Goal: Transaction & Acquisition: Book appointment/travel/reservation

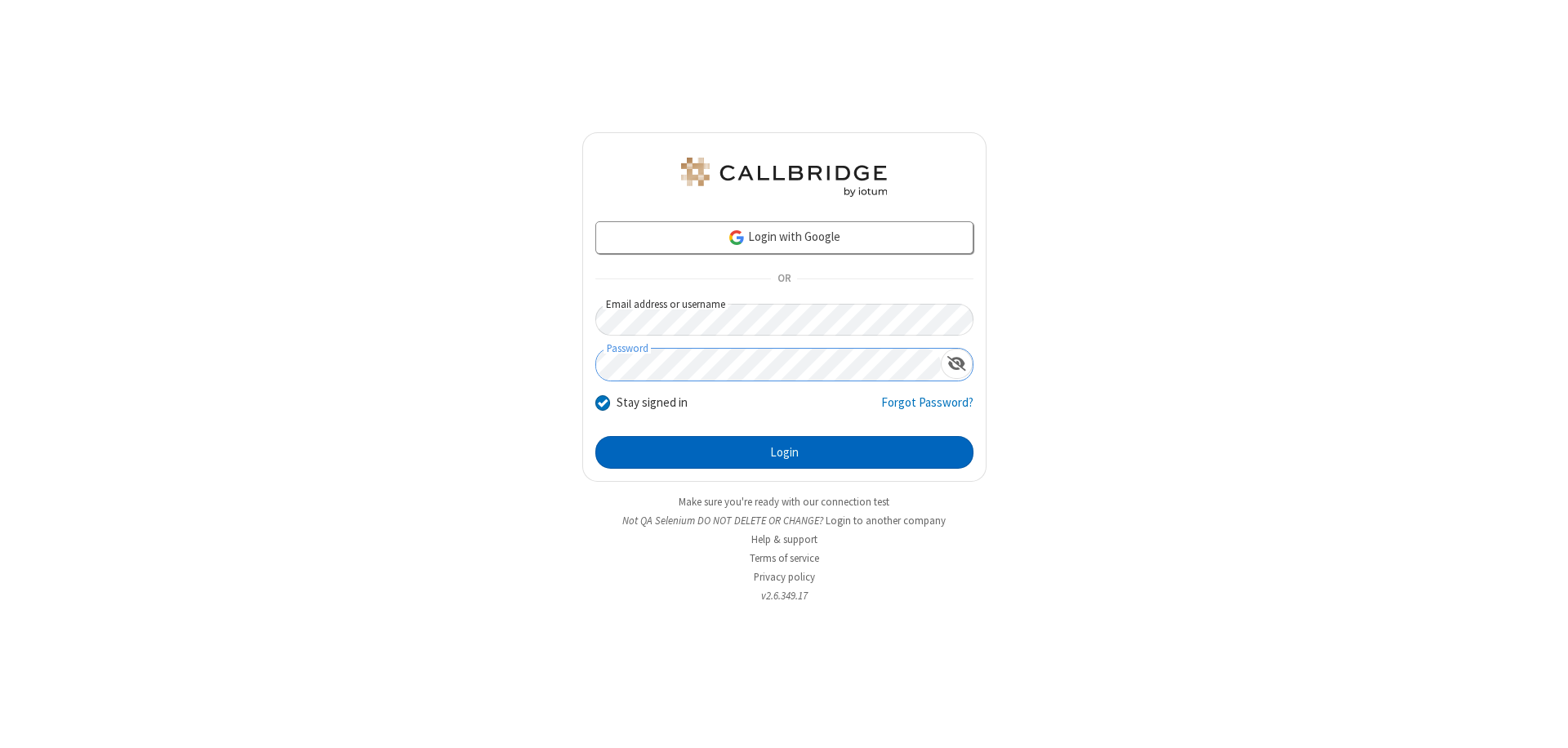
click at [784, 452] on button "Login" at bounding box center [784, 452] width 378 height 33
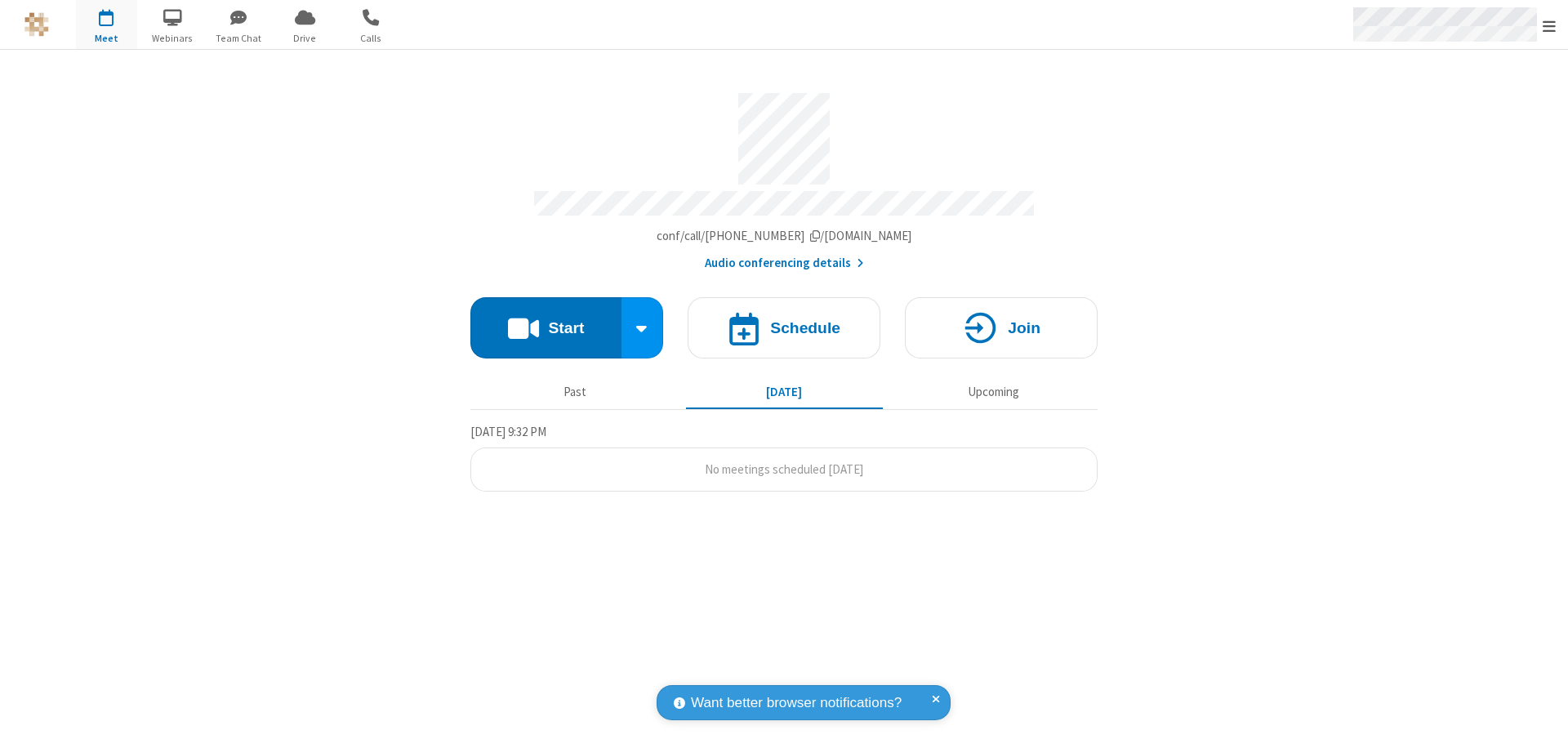
click at [1550, 25] on span "Open menu" at bounding box center [1550, 27] width 13 height 17
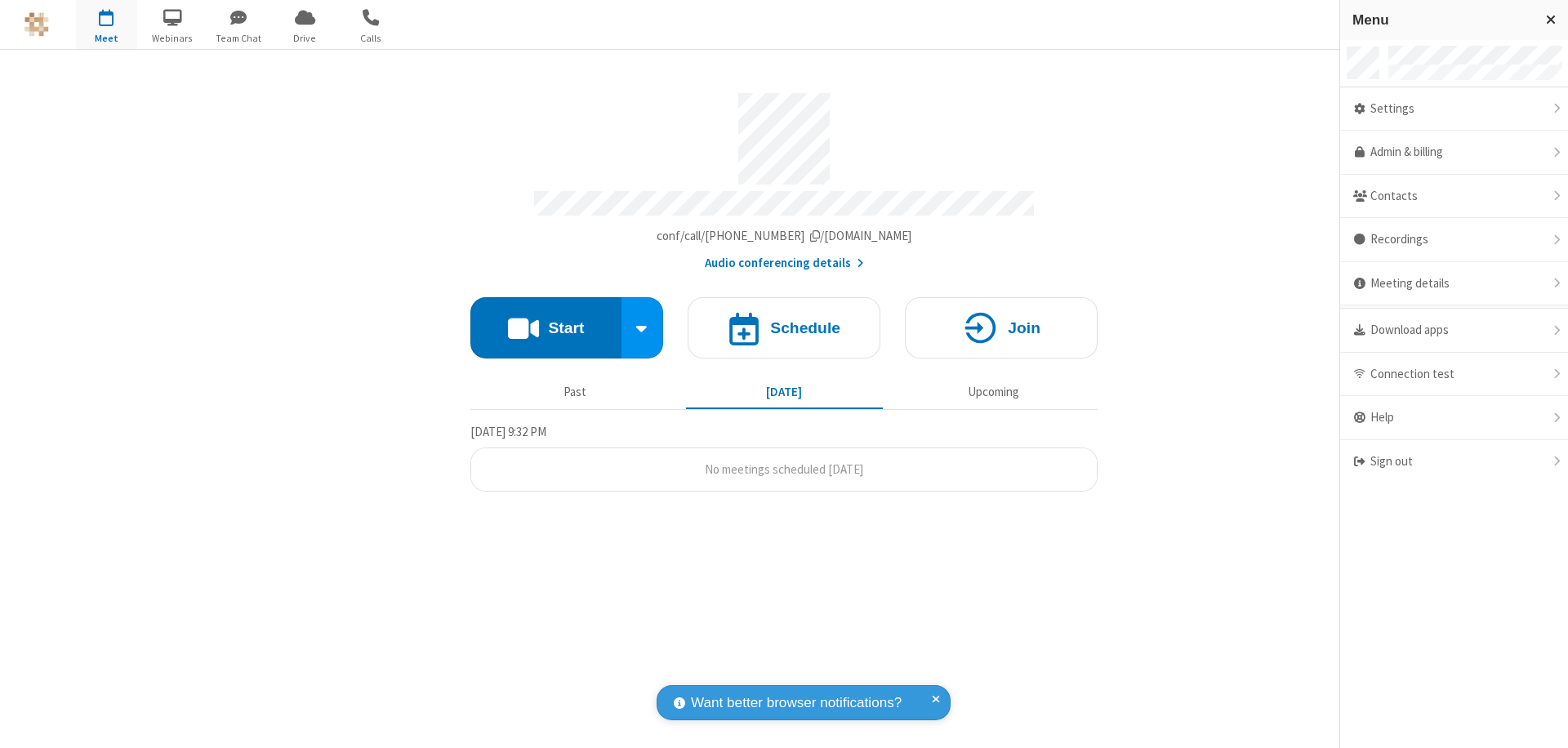
click at [106, 24] on span "button" at bounding box center [106, 17] width 61 height 28
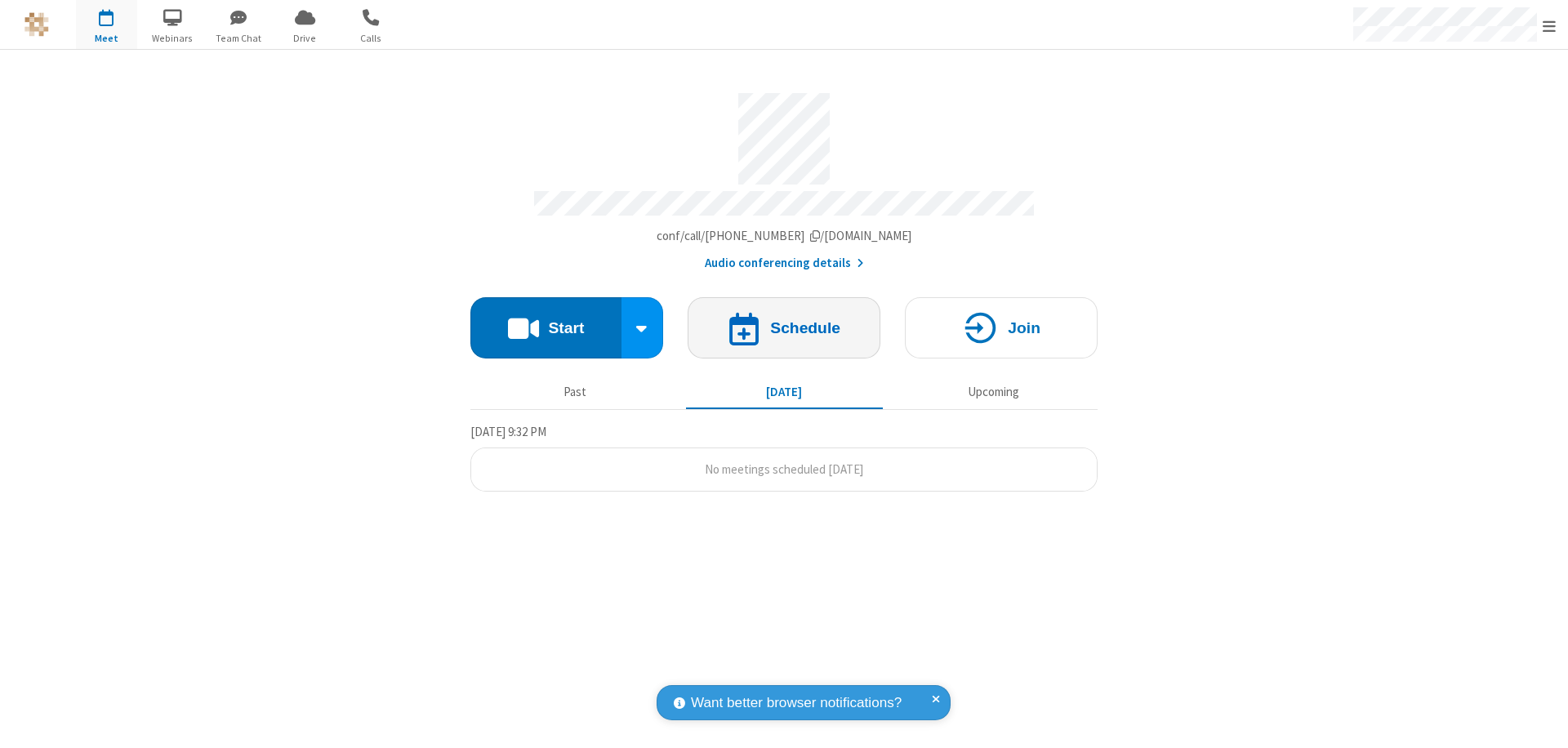
click at [784, 320] on h4 "Schedule" at bounding box center [805, 327] width 70 height 16
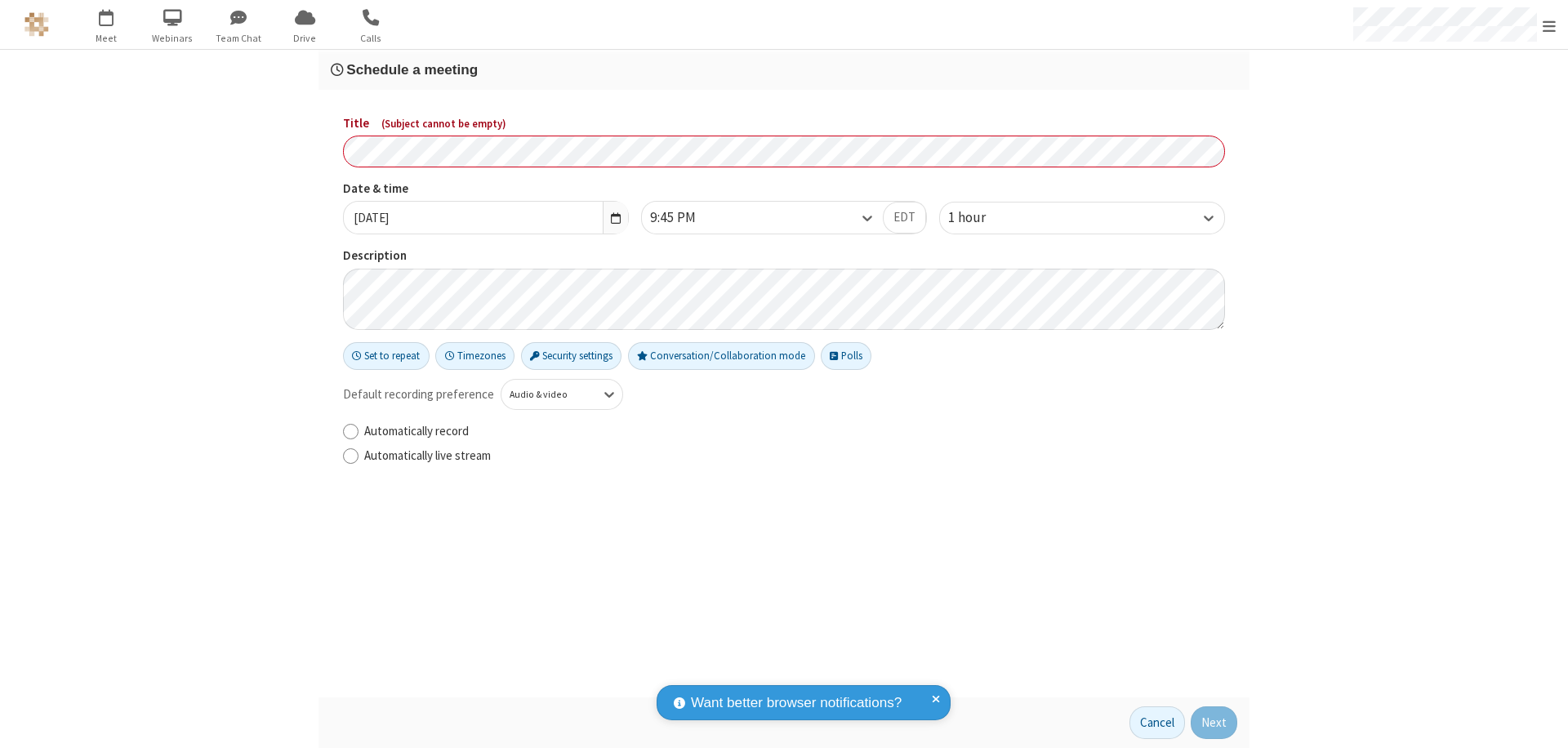
click at [784, 69] on h3 "Schedule a meeting" at bounding box center [784, 69] width 906 height 16
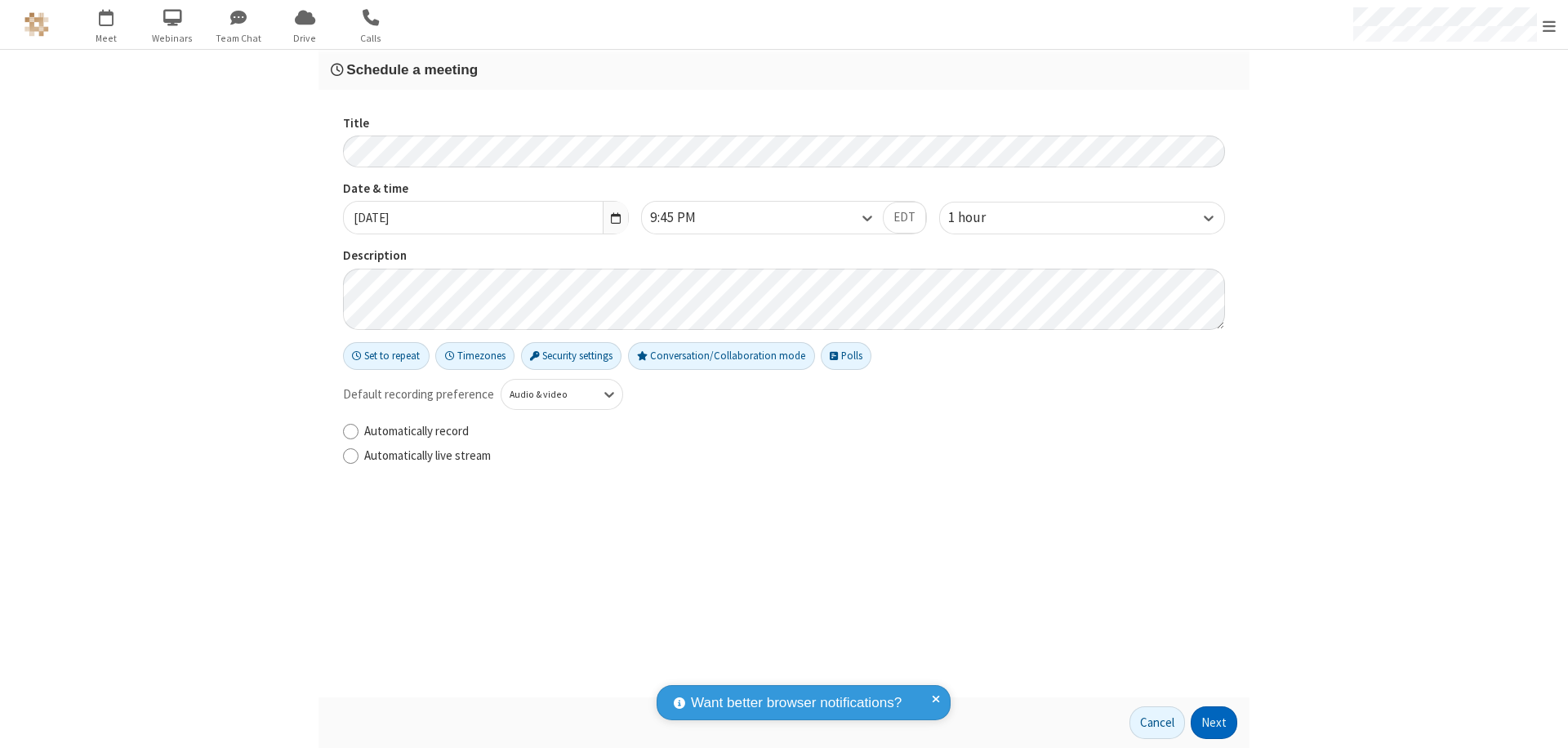
click at [1215, 722] on button "Next" at bounding box center [1215, 722] width 47 height 33
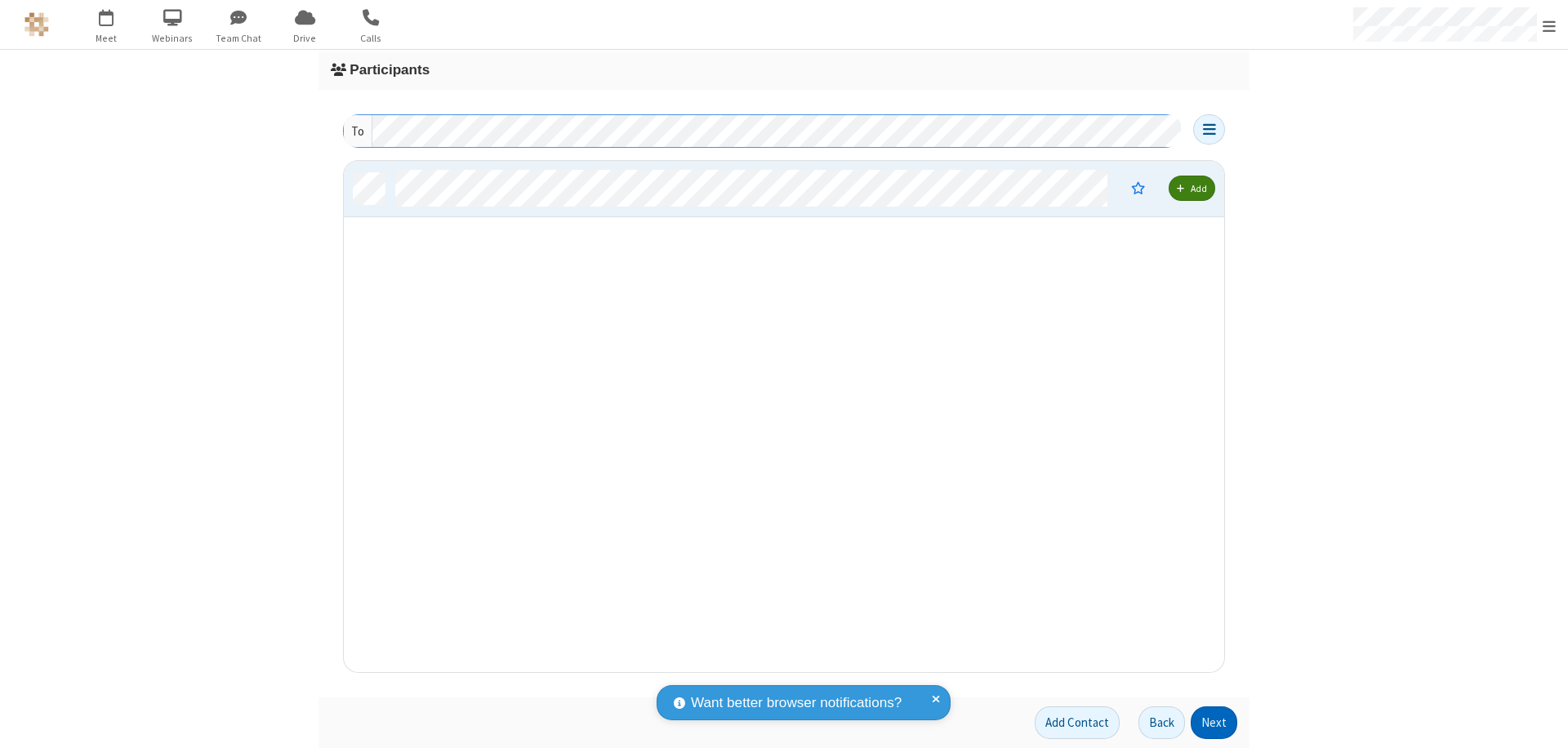
click at [1215, 722] on button "Next" at bounding box center [1215, 722] width 47 height 33
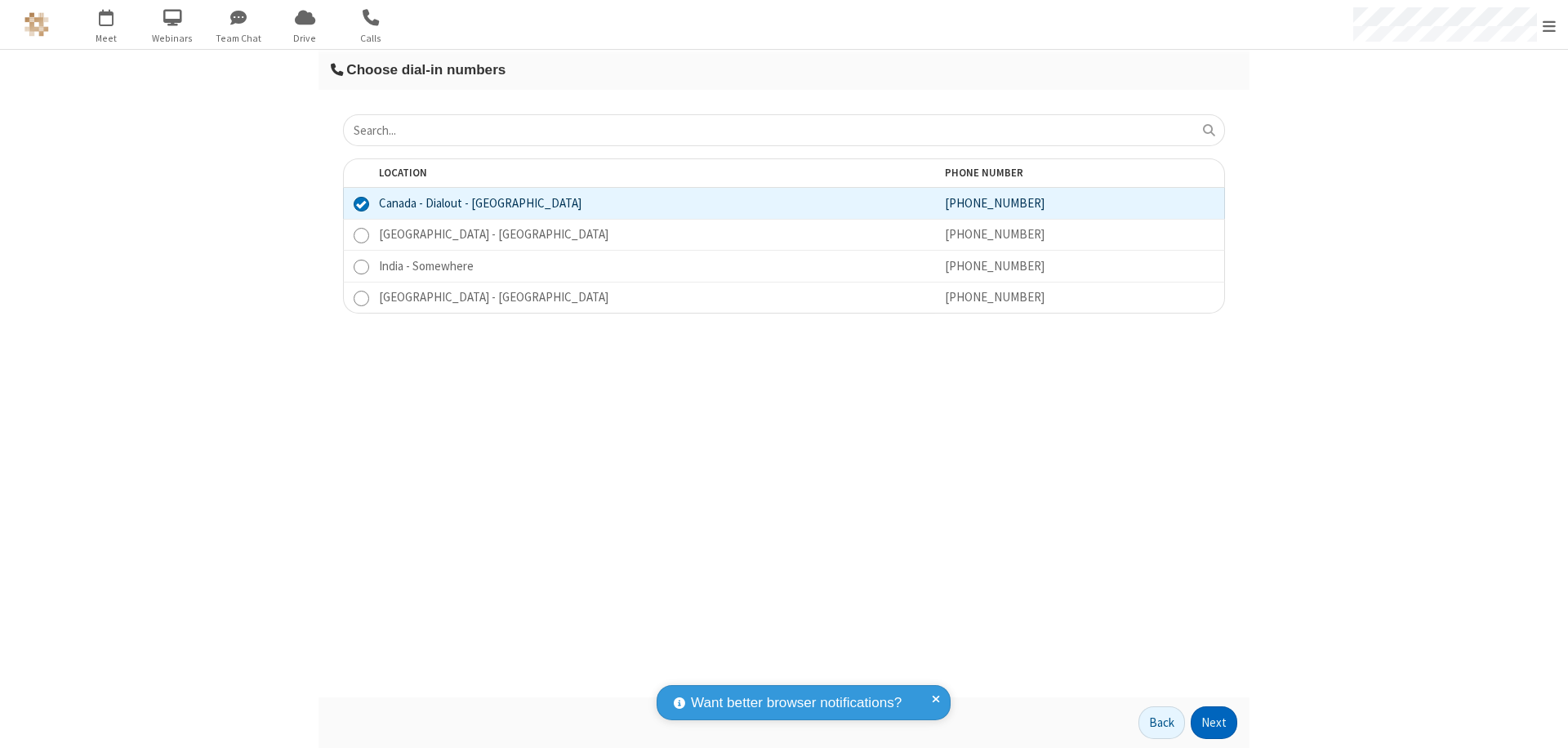
click at [1215, 722] on button "Next" at bounding box center [1215, 722] width 47 height 33
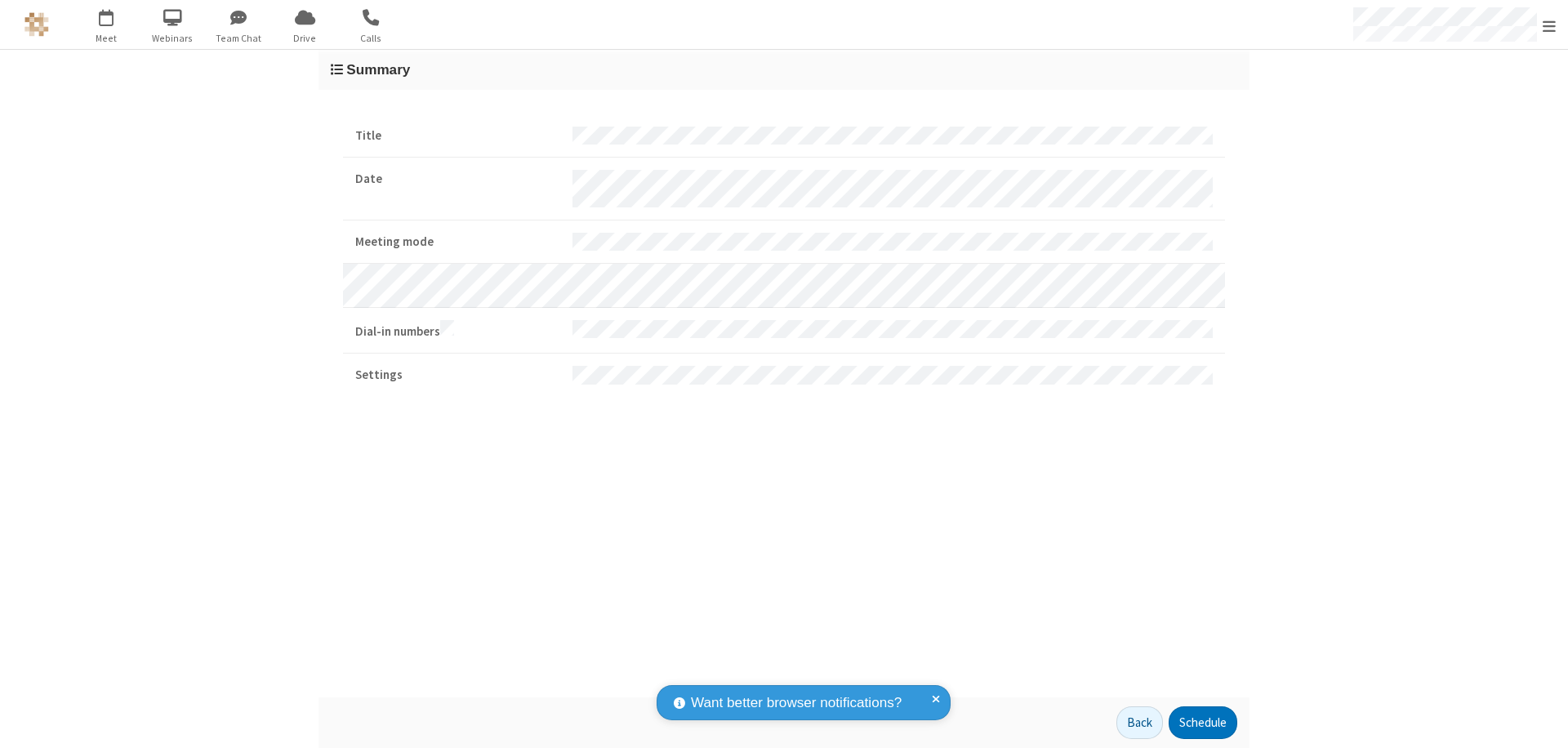
click at [1202, 722] on button "Schedule" at bounding box center [1203, 722] width 69 height 33
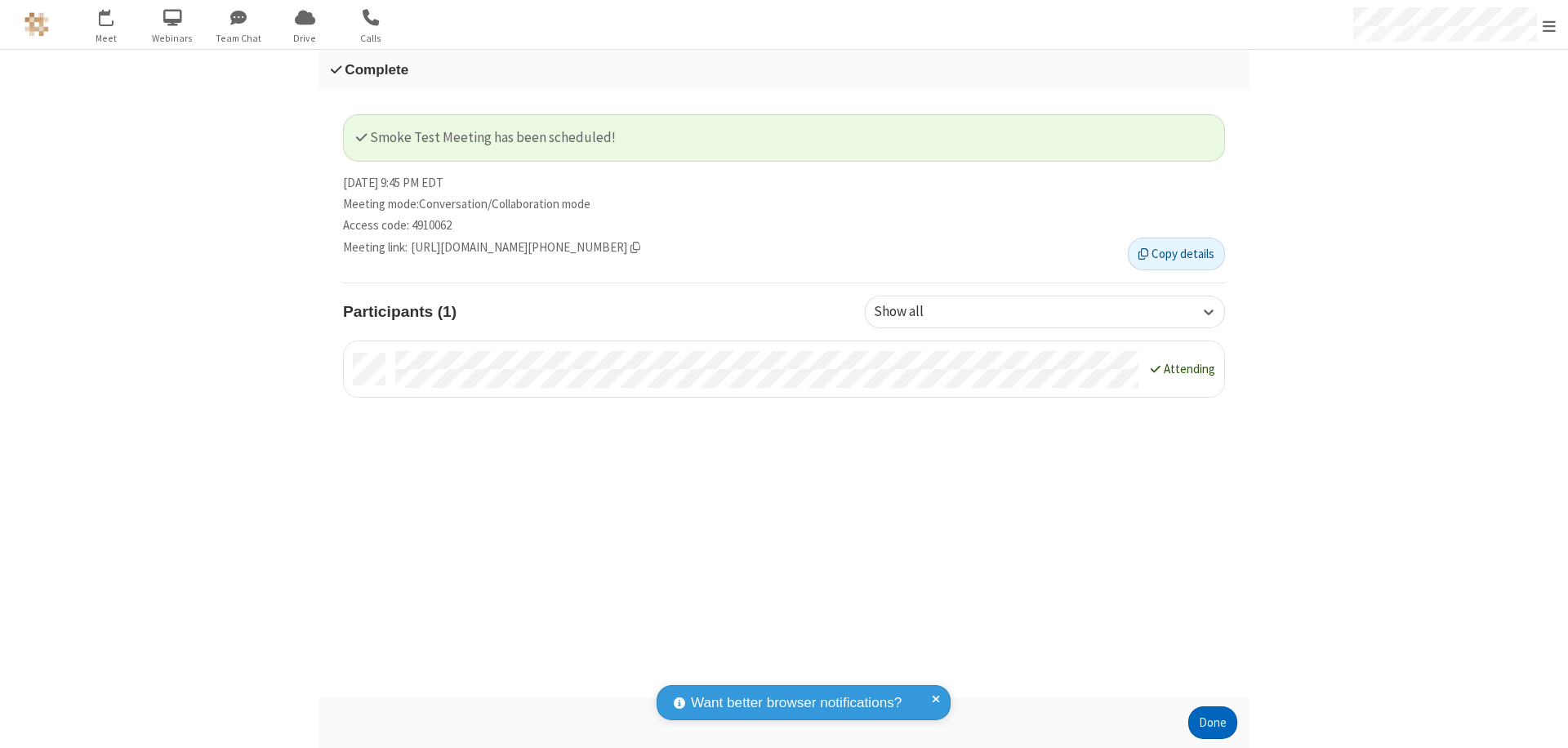
click at [1213, 722] on button "Done" at bounding box center [1213, 722] width 49 height 33
